Goal: Check status: Check status

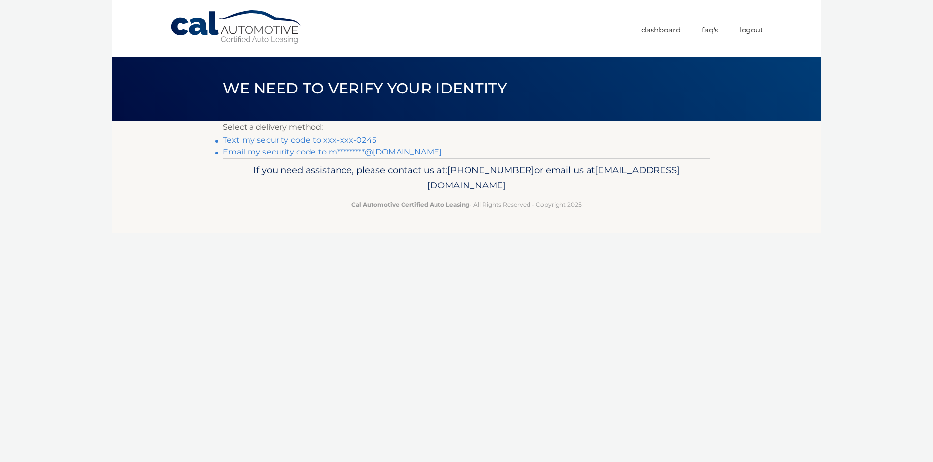
click at [307, 139] on link "Text my security code to xxx-xxx-0245" at bounding box center [300, 139] width 154 height 9
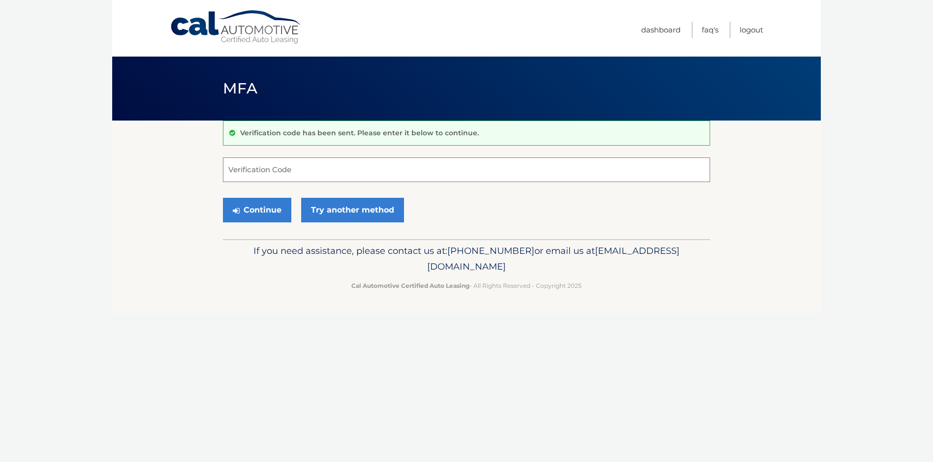
click at [259, 173] on input "Verification Code" at bounding box center [466, 169] width 487 height 25
type input "354108"
click at [263, 214] on button "Continue" at bounding box center [257, 210] width 68 height 25
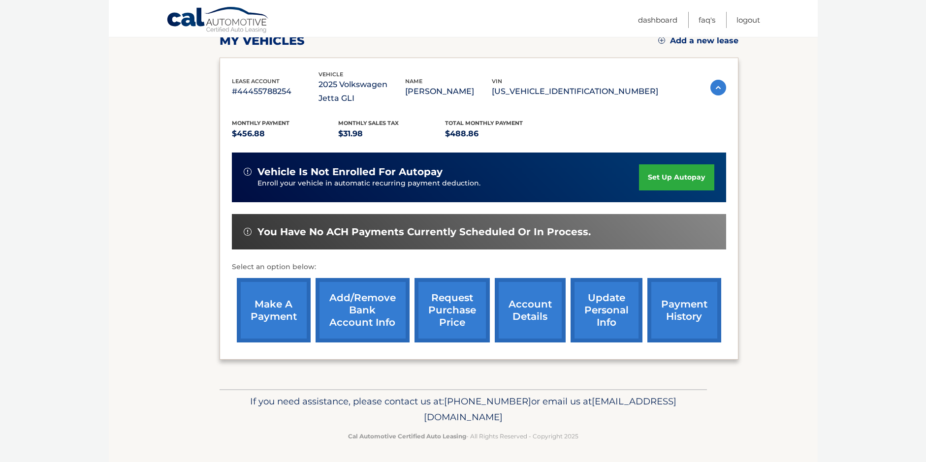
scroll to position [148, 0]
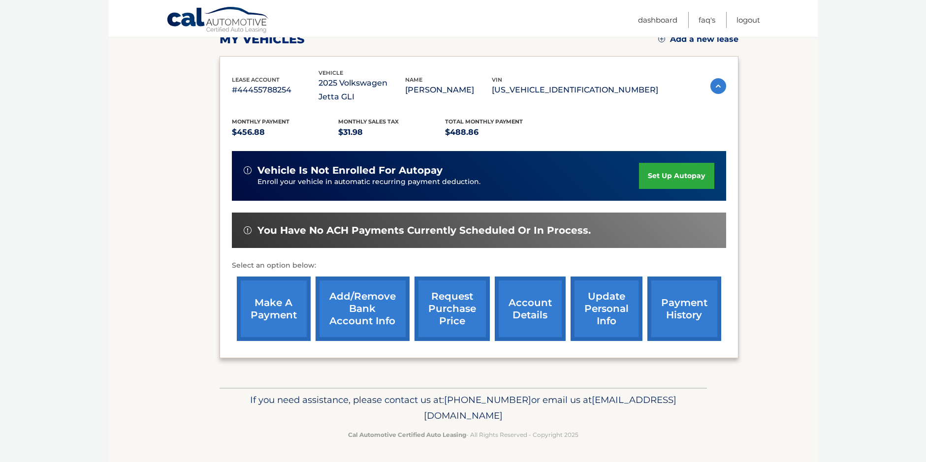
click at [530, 311] on link "account details" at bounding box center [530, 309] width 71 height 64
click at [529, 311] on link "account details" at bounding box center [530, 309] width 71 height 64
click at [690, 315] on link "payment history" at bounding box center [684, 309] width 74 height 64
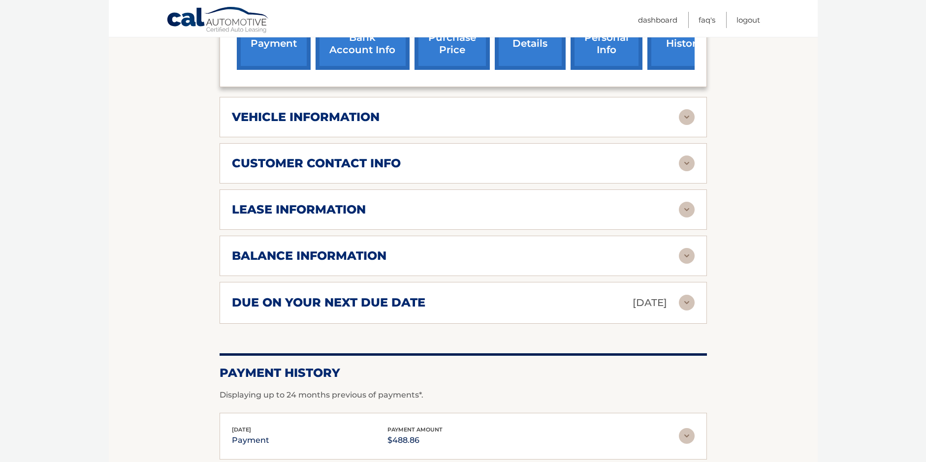
scroll to position [492, 0]
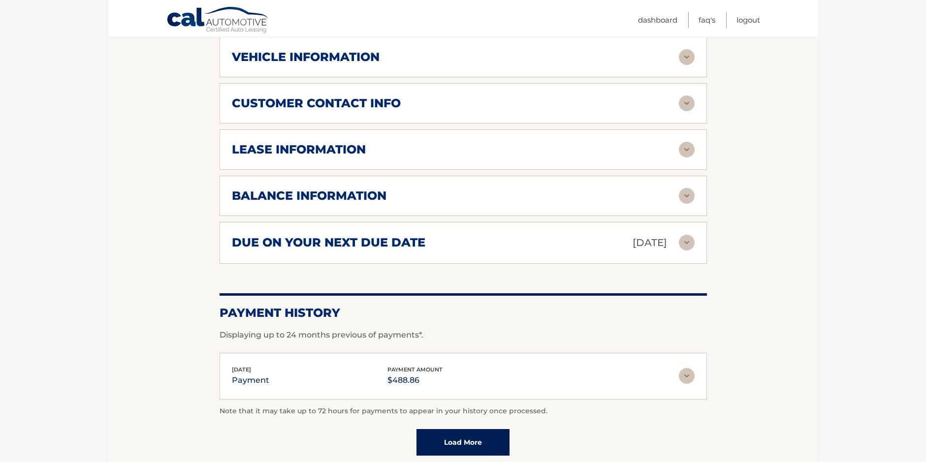
click at [387, 244] on h2 "due on your next due date" at bounding box center [328, 242] width 193 height 15
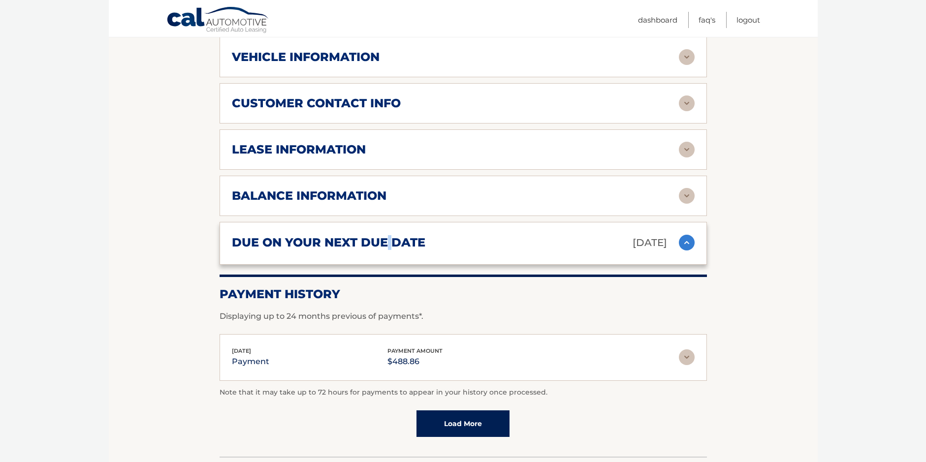
click at [387, 244] on h2 "due on your next due date" at bounding box center [328, 242] width 193 height 15
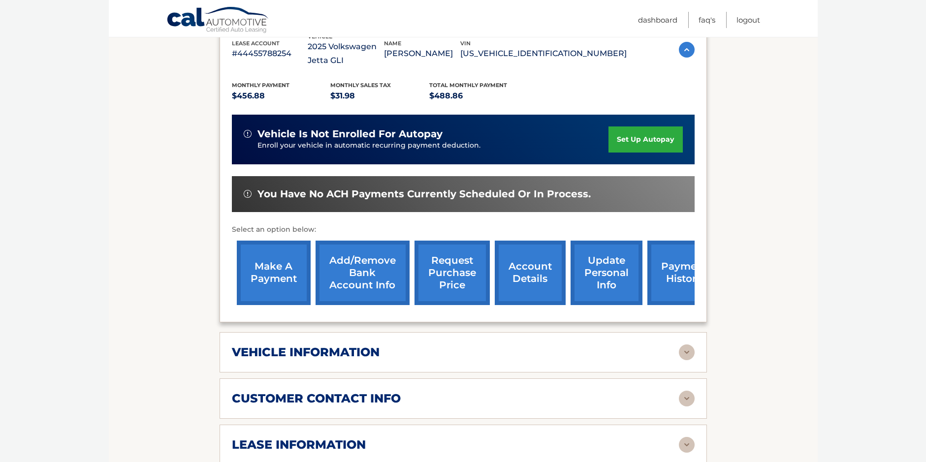
scroll to position [0, 0]
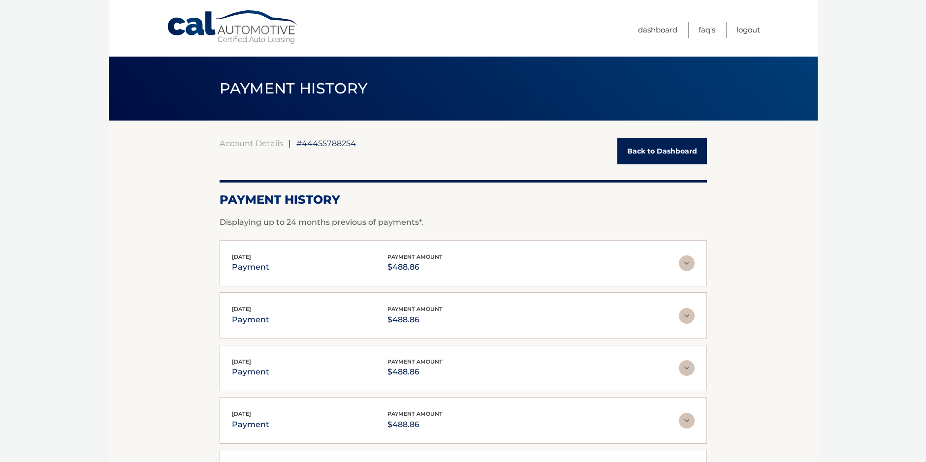
click at [685, 311] on img at bounding box center [687, 316] width 16 height 16
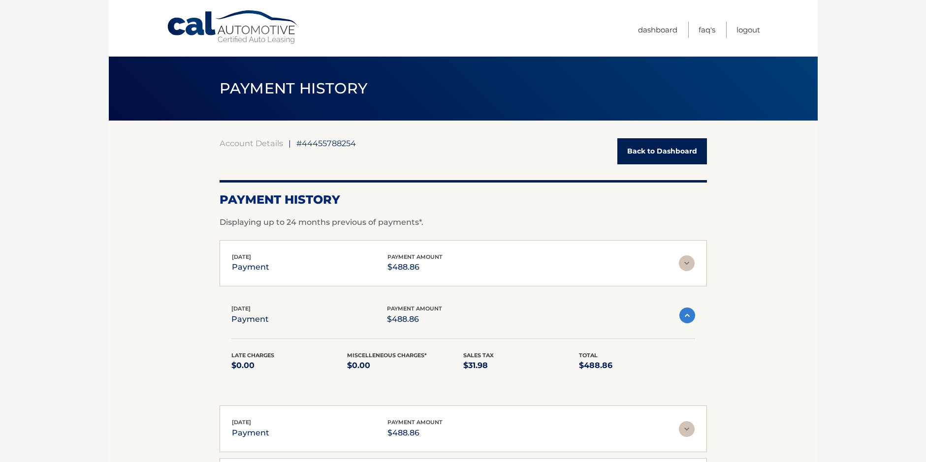
click at [689, 262] on img at bounding box center [687, 263] width 16 height 16
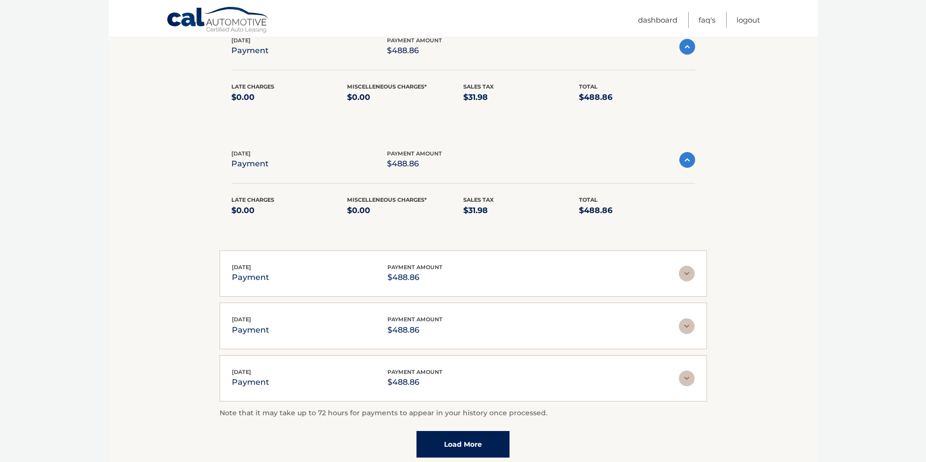
scroll to position [246, 0]
